Goal: Transaction & Acquisition: Purchase product/service

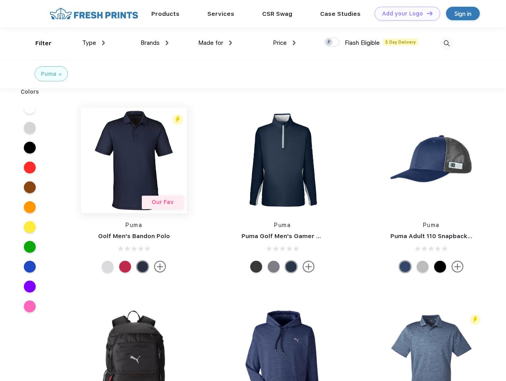
scroll to position [0, 0]
click at [404, 14] on link "Add your Logo Design Tool" at bounding box center [408, 14] width 66 height 14
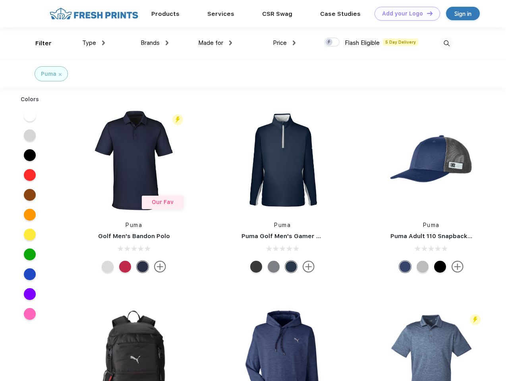
click at [0, 0] on div "Design Tool" at bounding box center [0, 0] width 0 height 0
click at [426, 13] on link "Add your Logo Design Tool" at bounding box center [408, 14] width 66 height 14
click at [38, 43] on div "Filter" at bounding box center [43, 43] width 16 height 9
click at [94, 43] on span "Type" at bounding box center [89, 42] width 14 height 7
click at [155, 43] on span "Brands" at bounding box center [150, 42] width 19 height 7
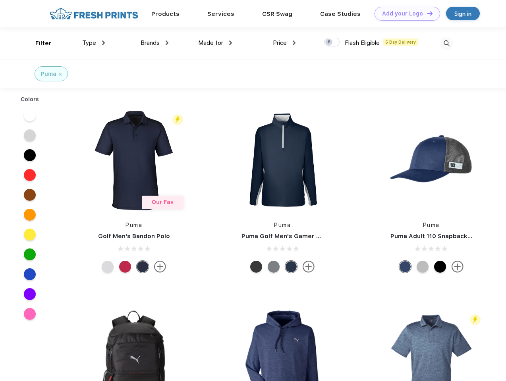
click at [215, 43] on span "Made for" at bounding box center [210, 42] width 25 height 7
click at [284, 43] on span "Price" at bounding box center [280, 42] width 14 height 7
click at [332, 43] on div at bounding box center [331, 42] width 15 height 9
click at [329, 43] on input "checkbox" at bounding box center [326, 39] width 5 height 5
click at [446, 43] on img at bounding box center [446, 43] width 13 height 13
